Goal: Complete application form: Complete application form

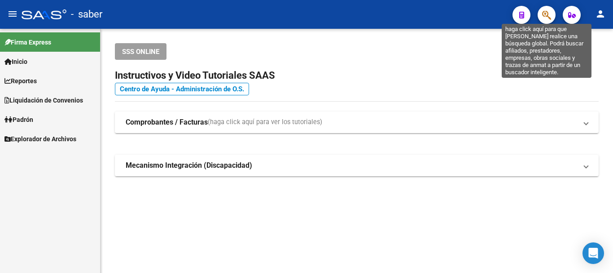
click at [547, 10] on icon "button" at bounding box center [547, 15] width 9 height 10
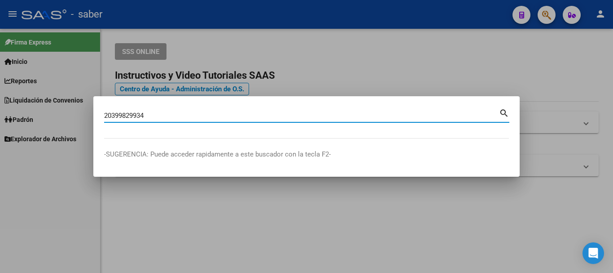
type input "20399829934"
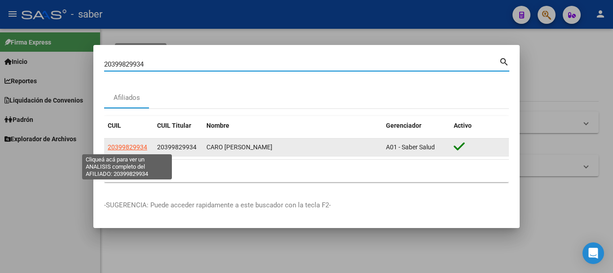
click at [137, 146] on span "20399829934" at bounding box center [128, 146] width 40 height 7
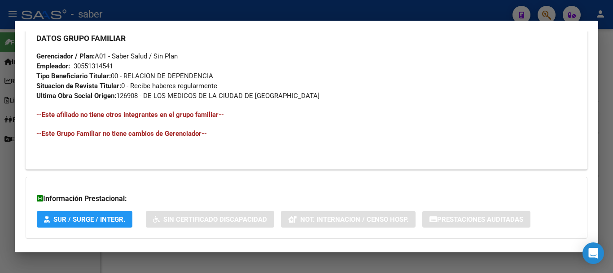
scroll to position [482, 0]
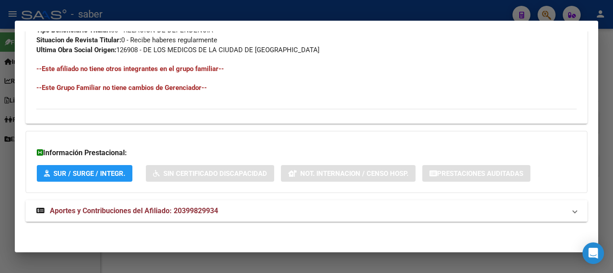
click at [139, 211] on span "Aportes y Contribuciones del Afiliado: 20399829934" at bounding box center [134, 210] width 168 height 9
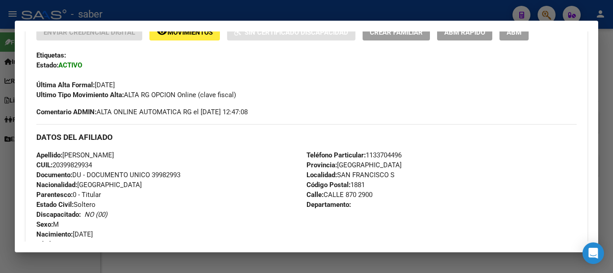
scroll to position [173, 0]
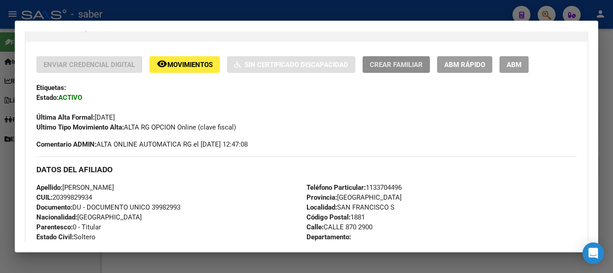
click at [405, 62] on span "Crear Familiar" at bounding box center [396, 65] width 53 height 8
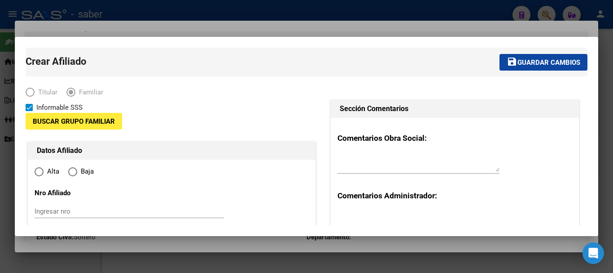
type input "30-55131454-1"
type input "SAN FRANCISCO S"
type input "1881"
type input "CALLE 870"
type input "2900"
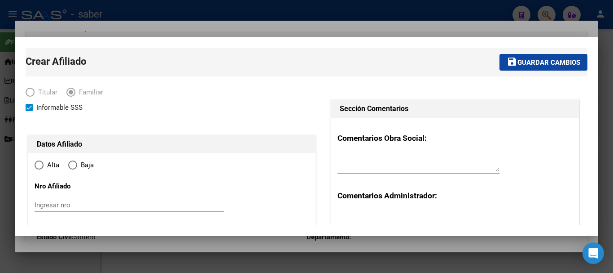
radio input "true"
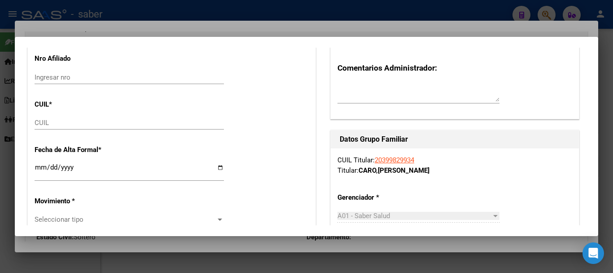
type input "30-55131454-1"
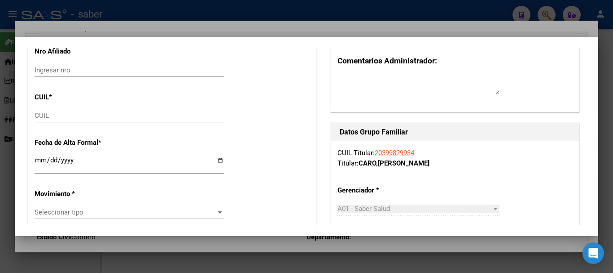
click at [67, 117] on input "CUIL" at bounding box center [130, 115] width 190 height 8
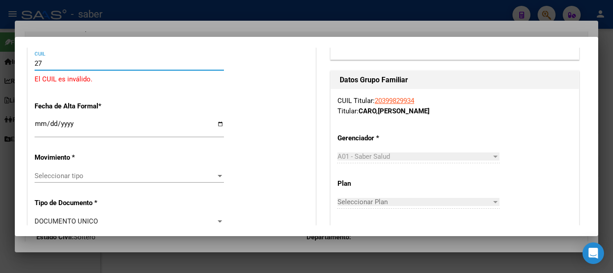
scroll to position [180, 0]
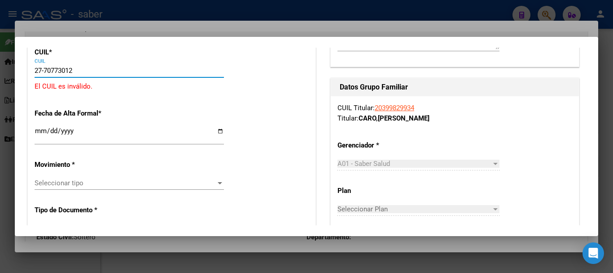
type input "27-70773012-4"
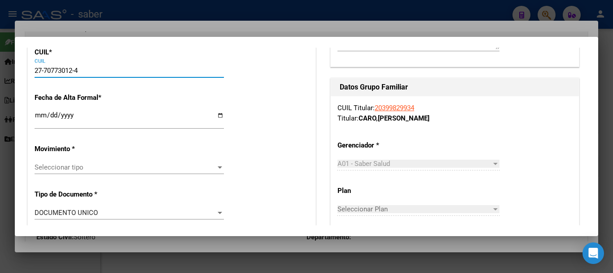
type input "70773012"
type input "CARO"
type input "IAN LEROY"
type input "2025-07-08"
type input "SAN FRANCISCO S"
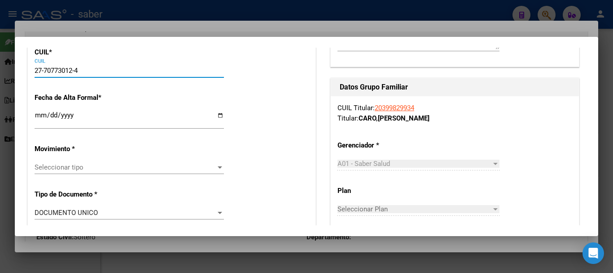
type input "870 BIS"
type input "27-70773012-4"
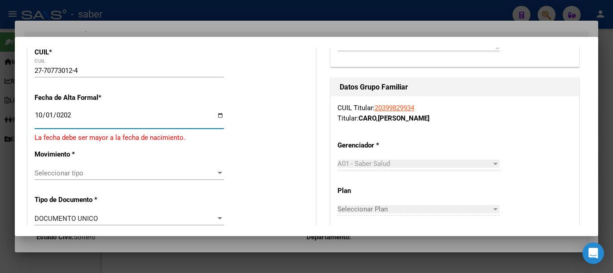
type input "2025-10-01"
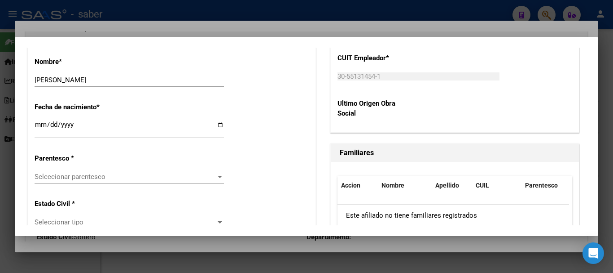
scroll to position [449, 0]
click at [97, 174] on span "Seleccionar parentesco" at bounding box center [125, 176] width 181 height 8
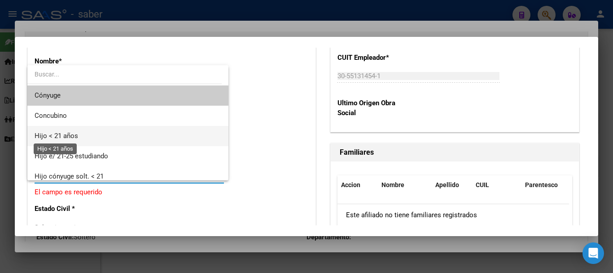
click at [56, 134] on span "Hijo < 21 años" at bounding box center [57, 136] width 44 height 8
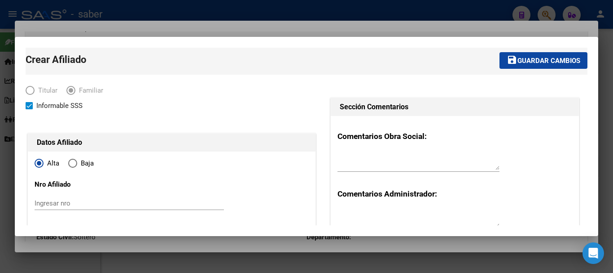
scroll to position [0, 0]
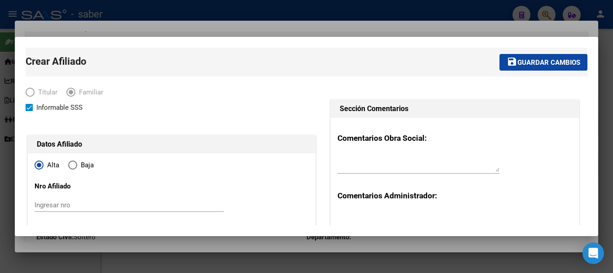
click at [553, 56] on button "save Guardar cambios" at bounding box center [544, 62] width 88 height 17
